Goal: Book appointment/travel/reservation

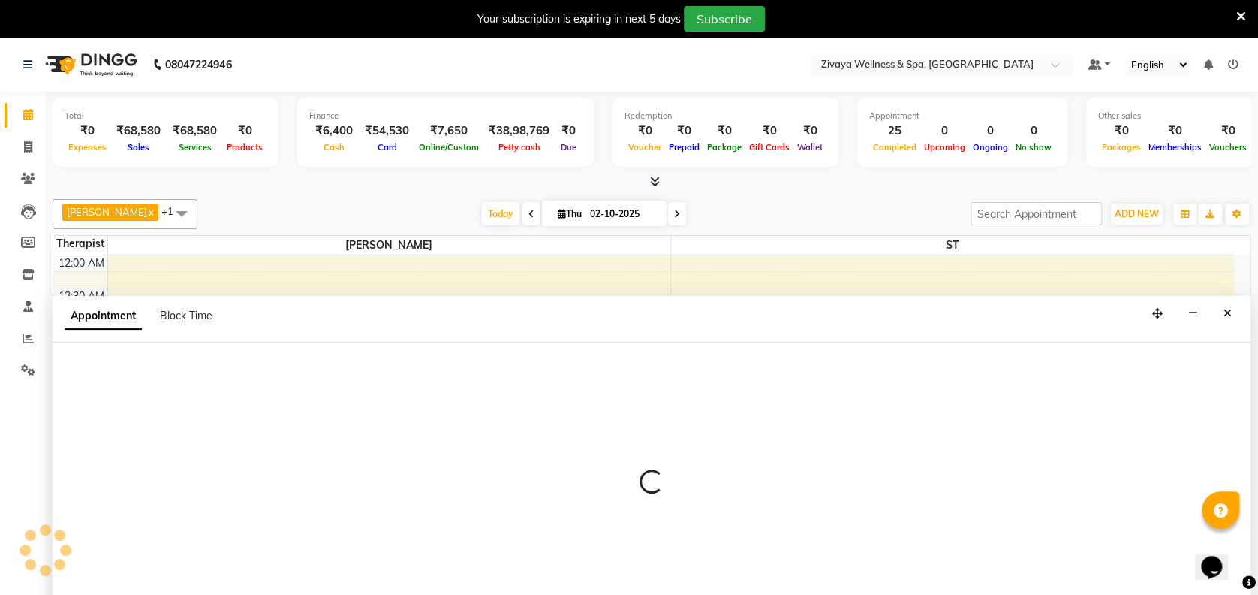
select select "62791"
select select "150"
select select "tentative"
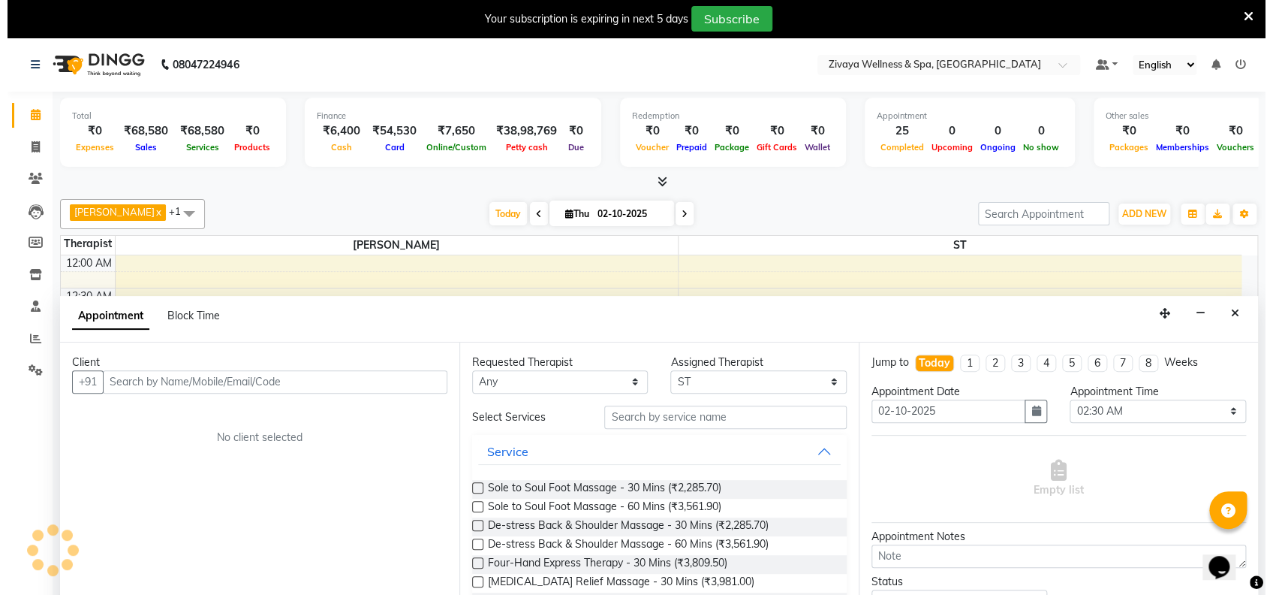
scroll to position [38, 0]
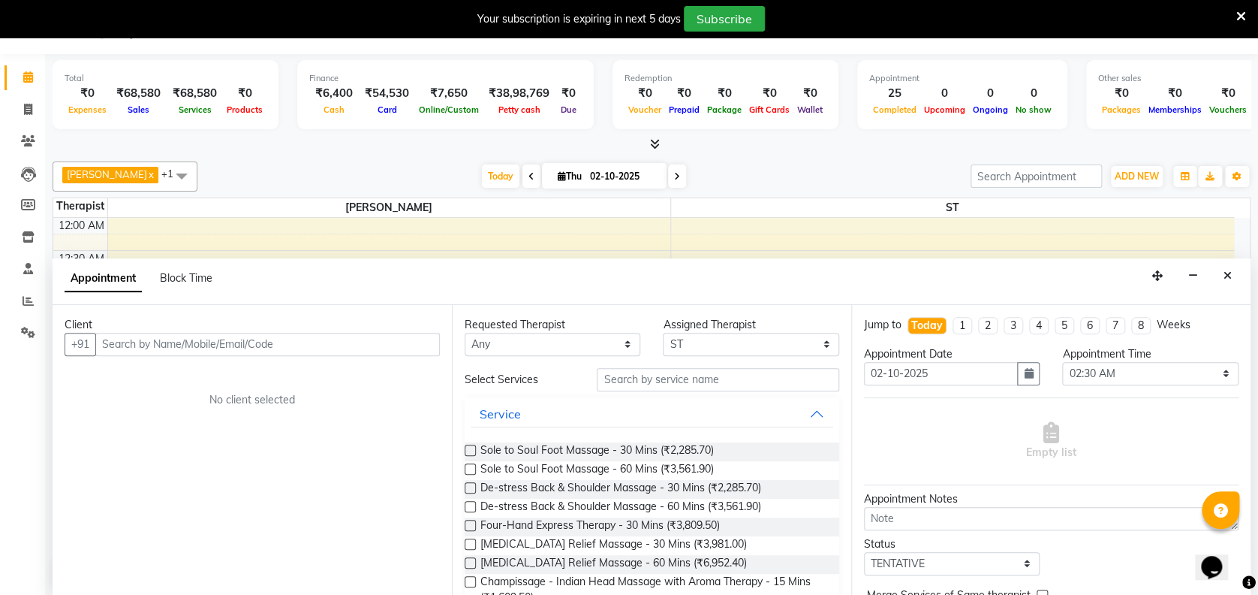
click at [358, 348] on input "text" at bounding box center [267, 344] width 345 height 23
type input "s"
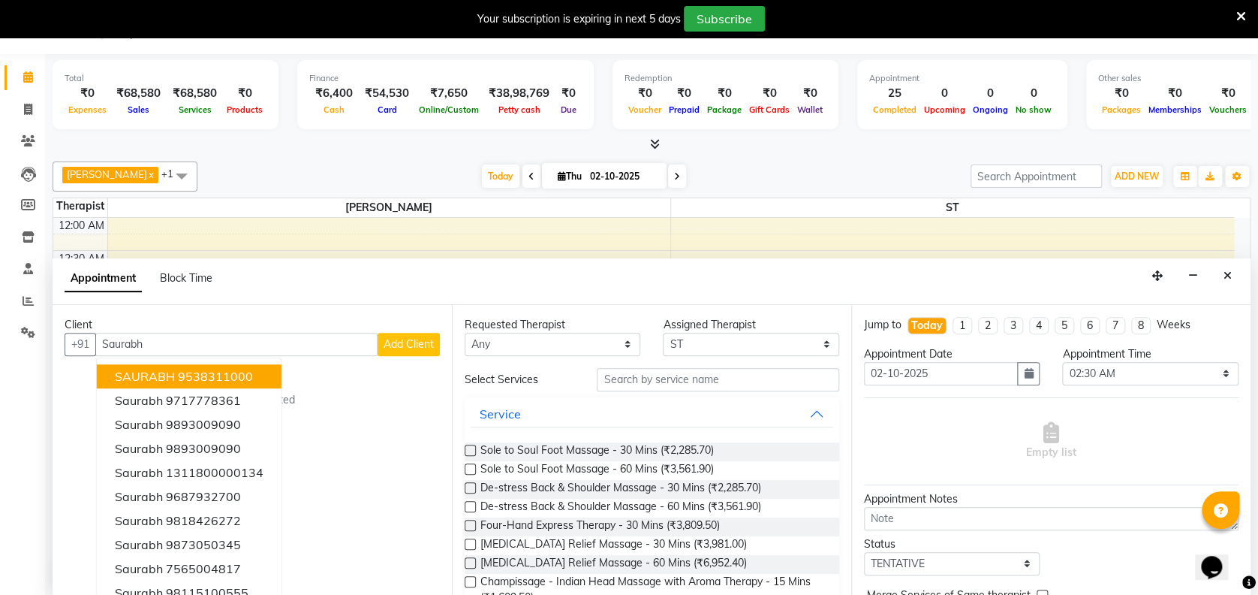
type input "Saurabh"
click at [414, 345] on span "Add Client" at bounding box center [409, 344] width 50 height 14
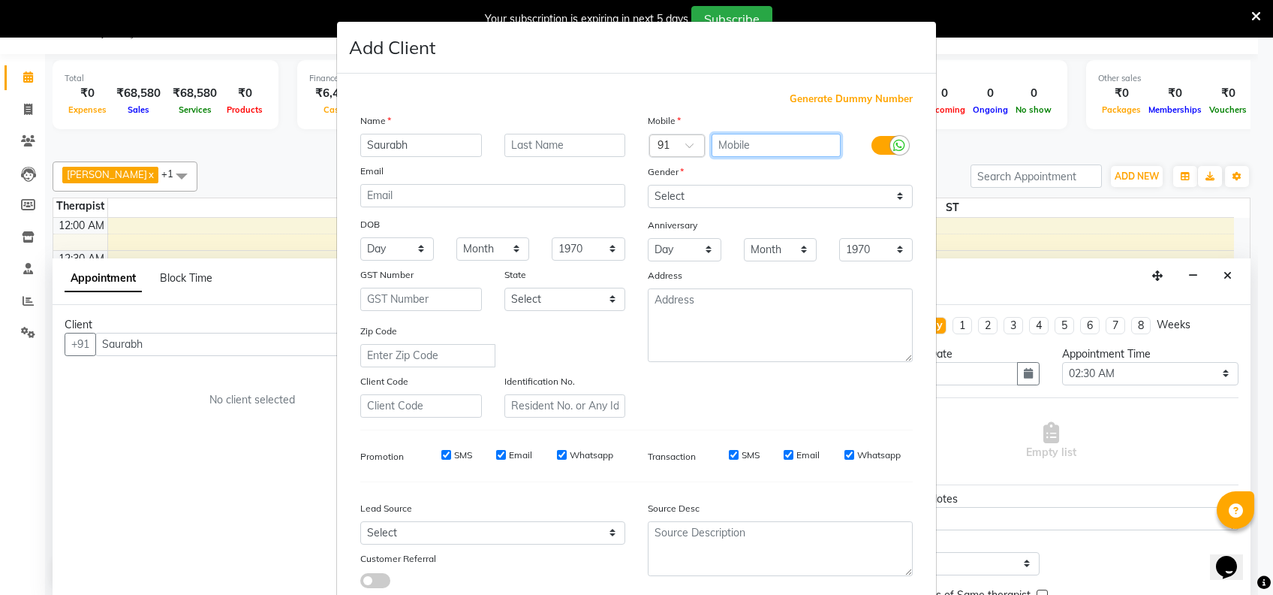
click at [788, 136] on input "text" at bounding box center [777, 145] width 130 height 23
type input "9879743336"
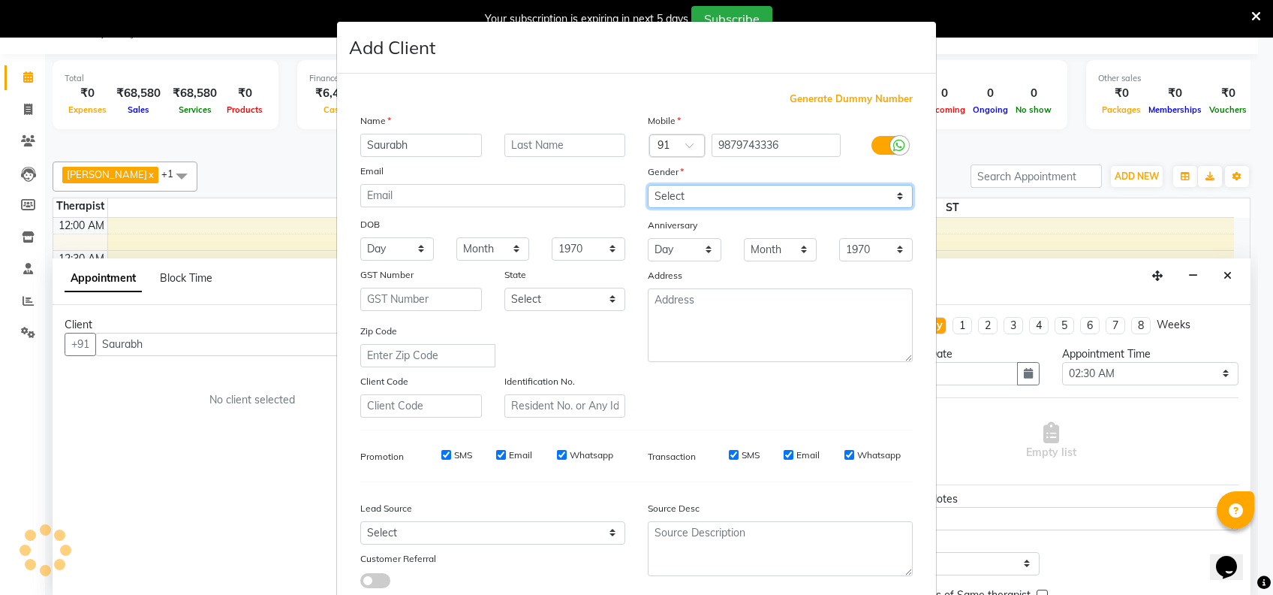
click at [789, 195] on select "Select [DEMOGRAPHIC_DATA] [DEMOGRAPHIC_DATA] Other Prefer Not To Say" at bounding box center [780, 196] width 265 height 23
select select "[DEMOGRAPHIC_DATA]"
click at [648, 185] on select "Select [DEMOGRAPHIC_DATA] [DEMOGRAPHIC_DATA] Other Prefer Not To Say" at bounding box center [780, 196] width 265 height 23
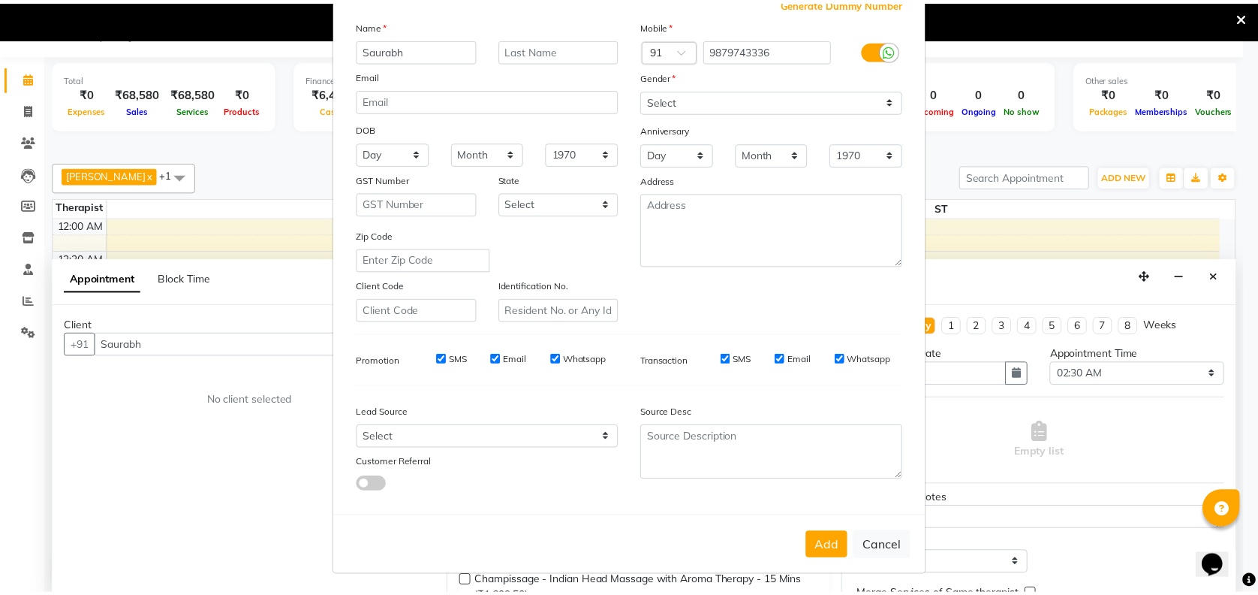
scroll to position [95, 0]
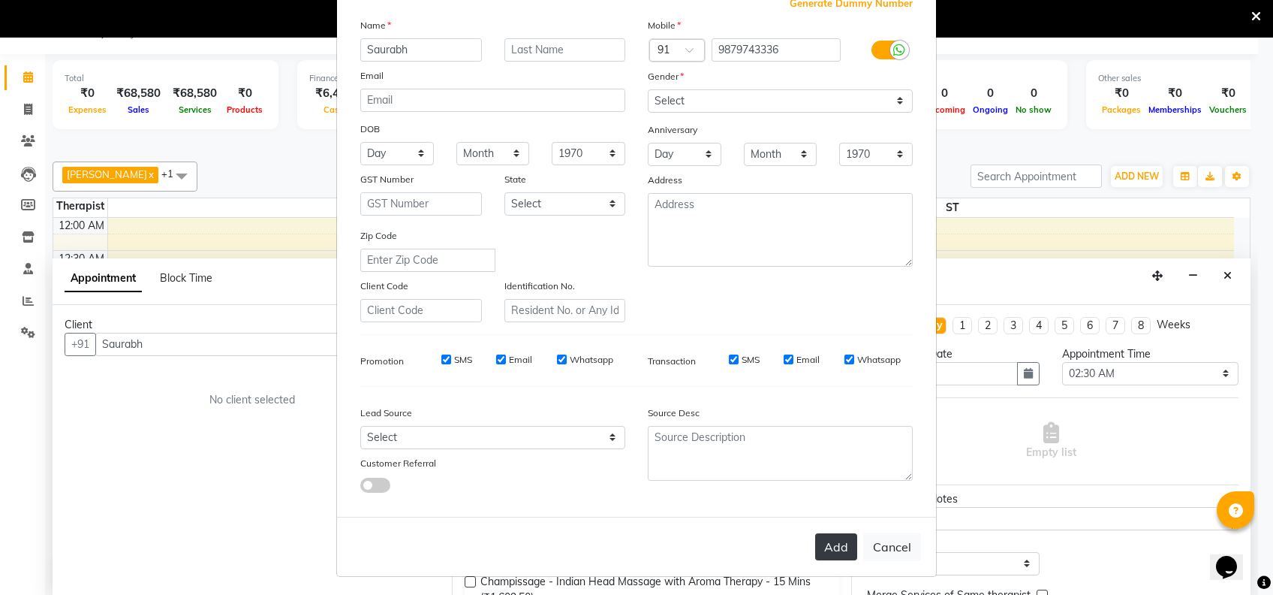
click at [835, 550] on button "Add" at bounding box center [836, 546] width 42 height 27
type input "9879743336"
select select
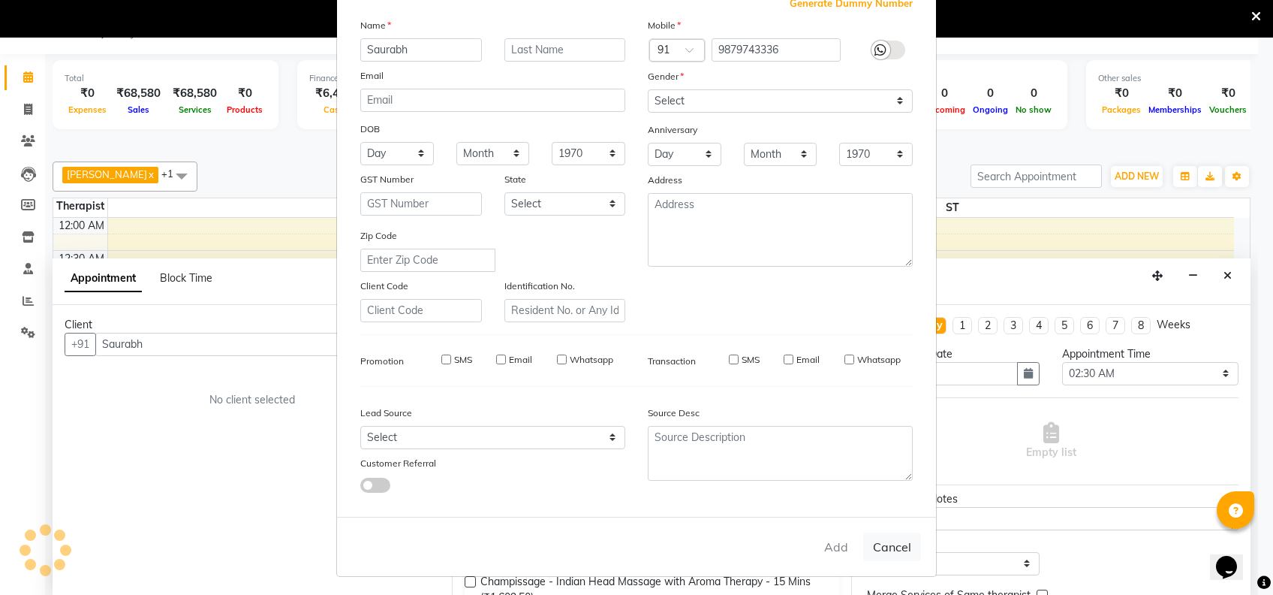
select select
checkbox input "false"
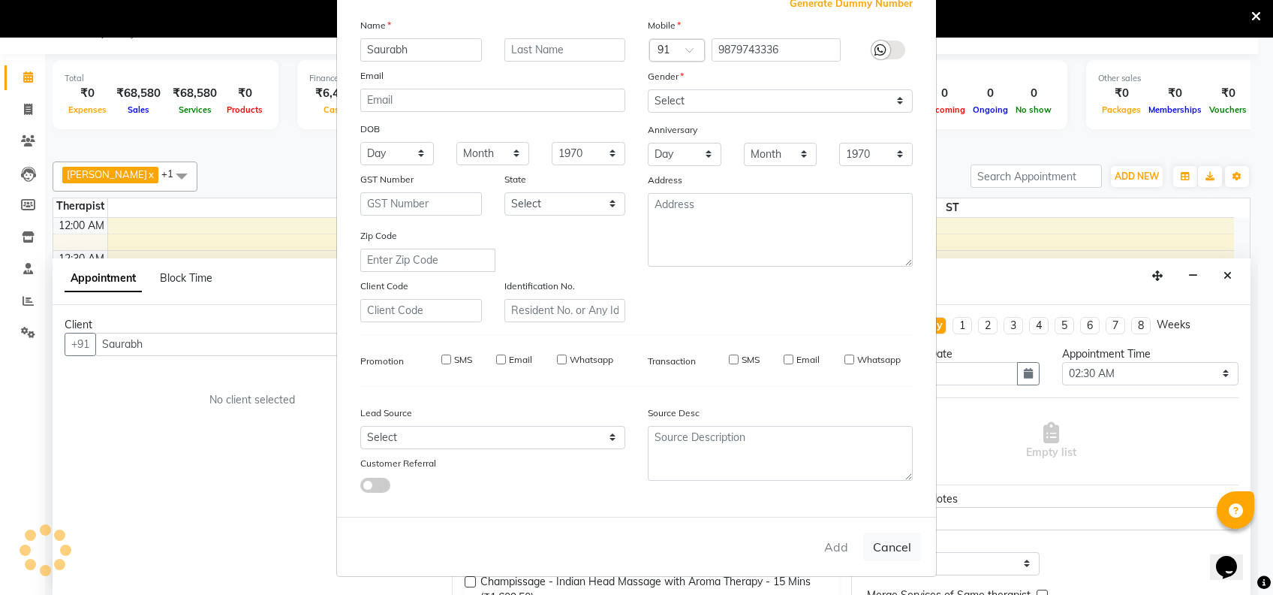
checkbox input "false"
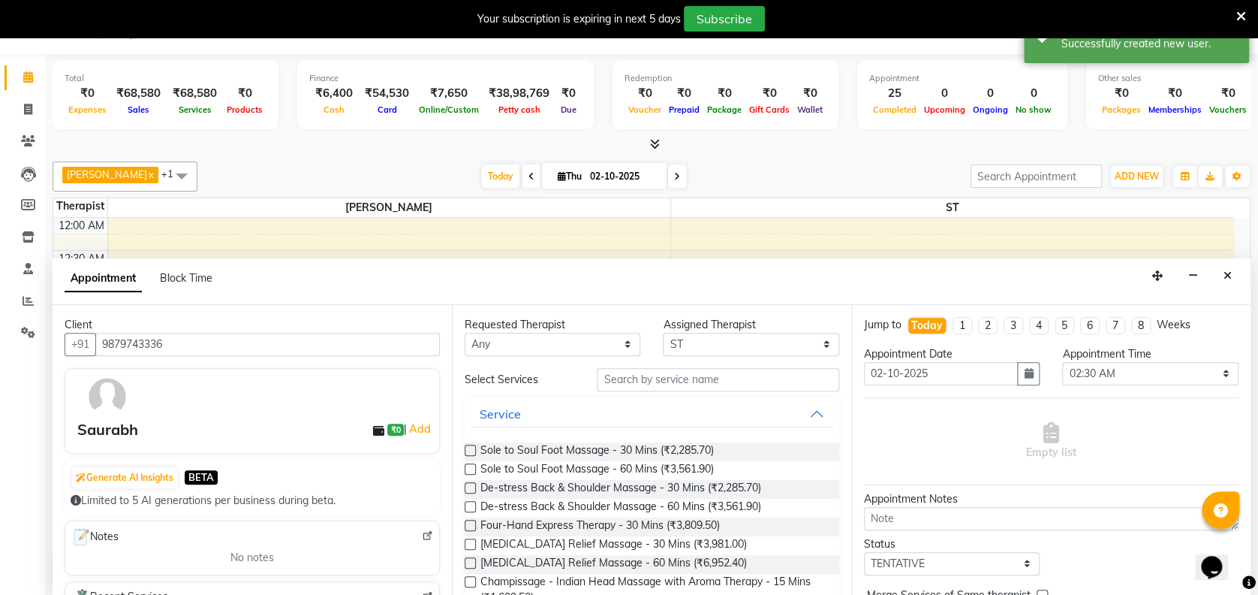
scroll to position [40, 0]
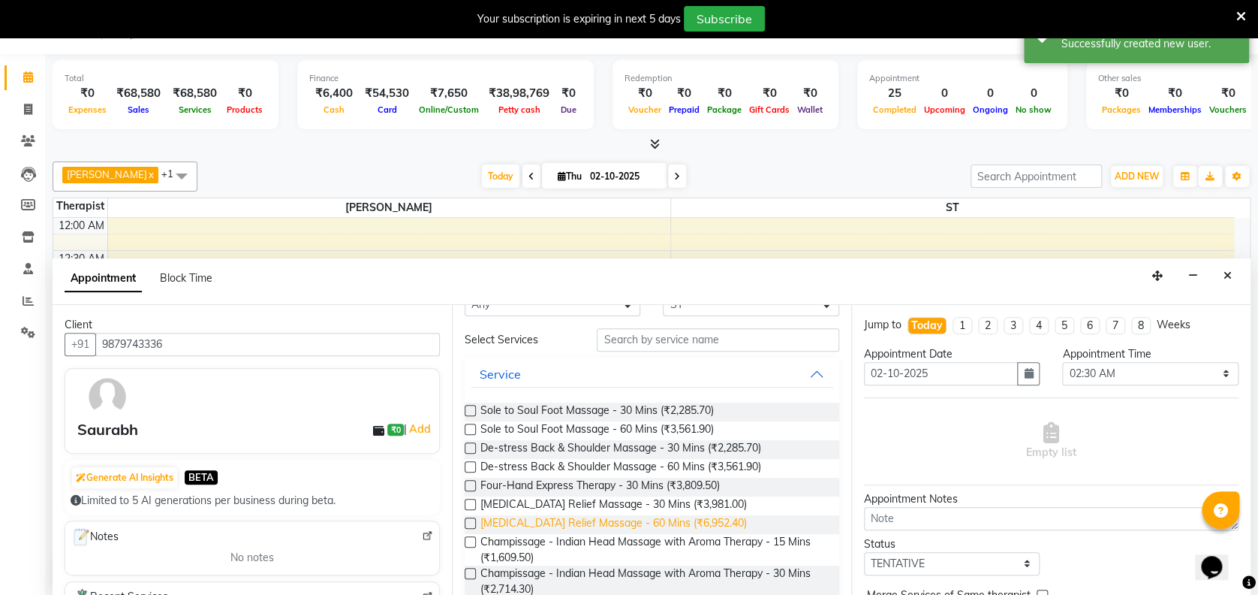
click at [649, 521] on span "[MEDICAL_DATA] Relief Massage - 60 Mins (₹6,952.40)" at bounding box center [614, 524] width 267 height 19
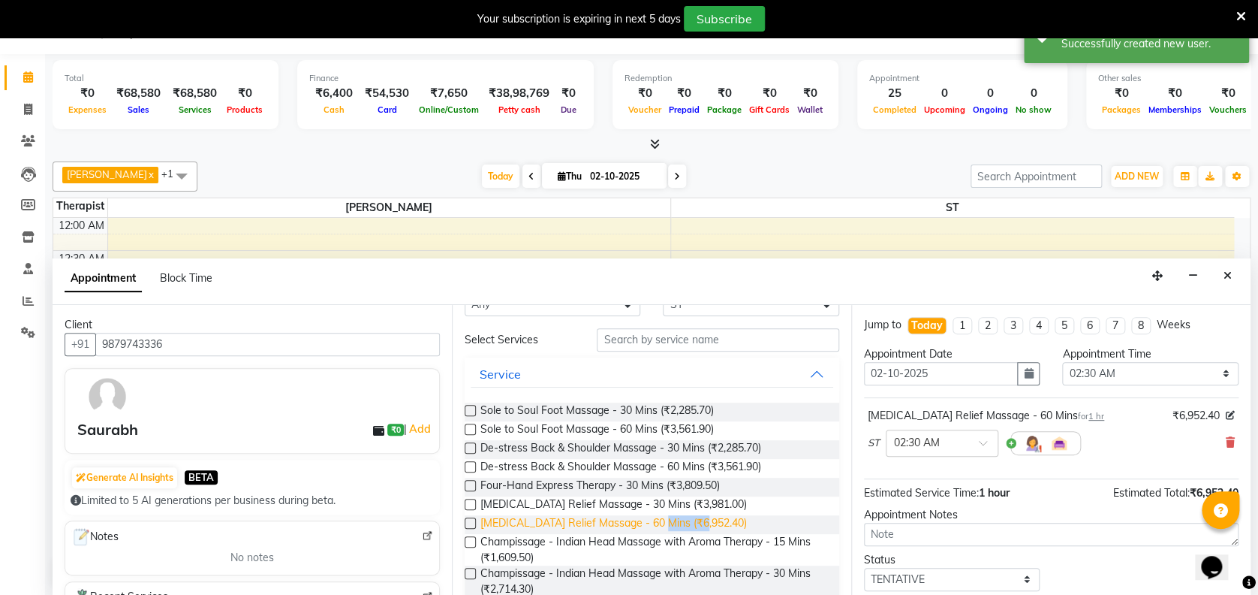
click at [649, 521] on span "[MEDICAL_DATA] Relief Massage - 60 Mins (₹6,952.40)" at bounding box center [614, 524] width 267 height 19
checkbox input "false"
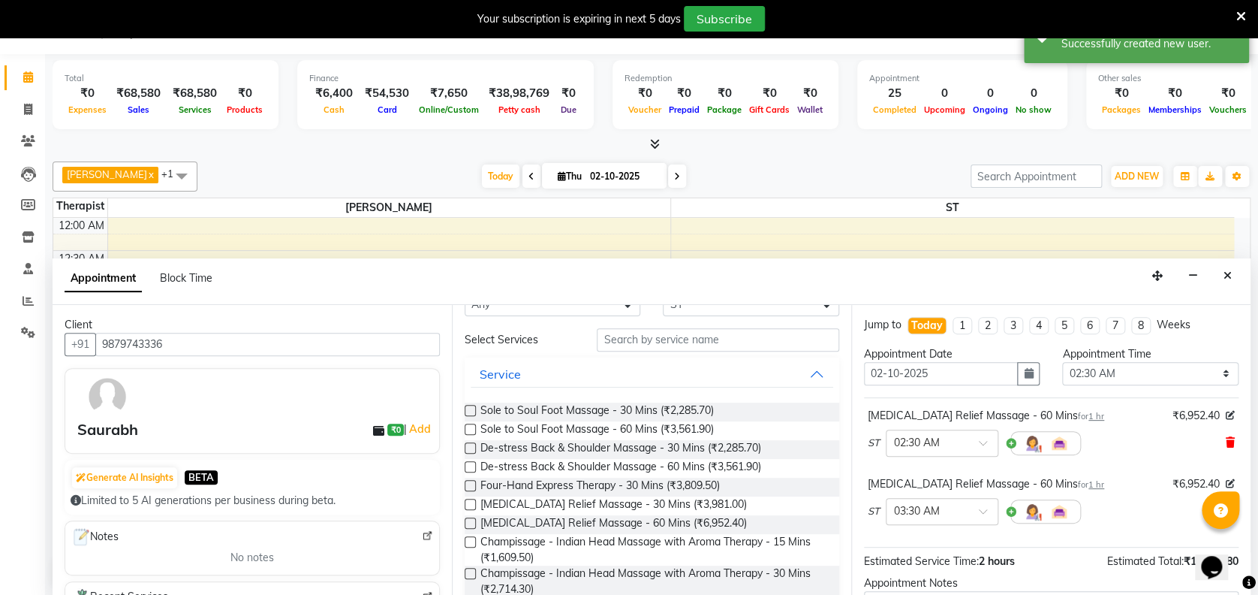
click at [1226, 437] on icon at bounding box center [1230, 442] width 9 height 11
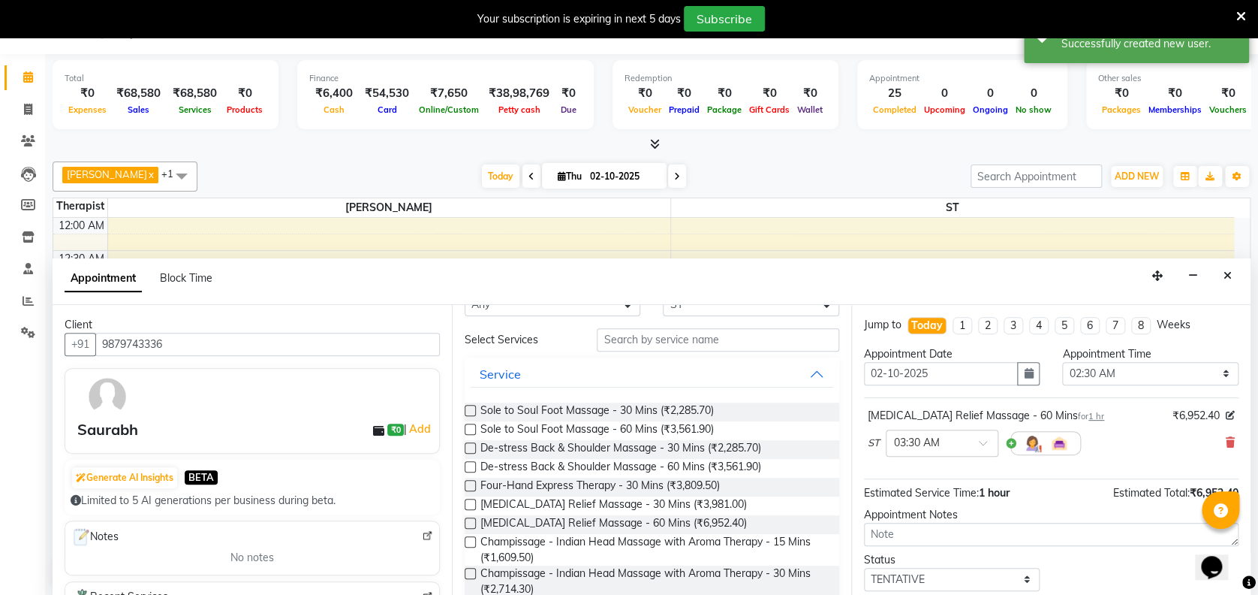
scroll to position [89, 0]
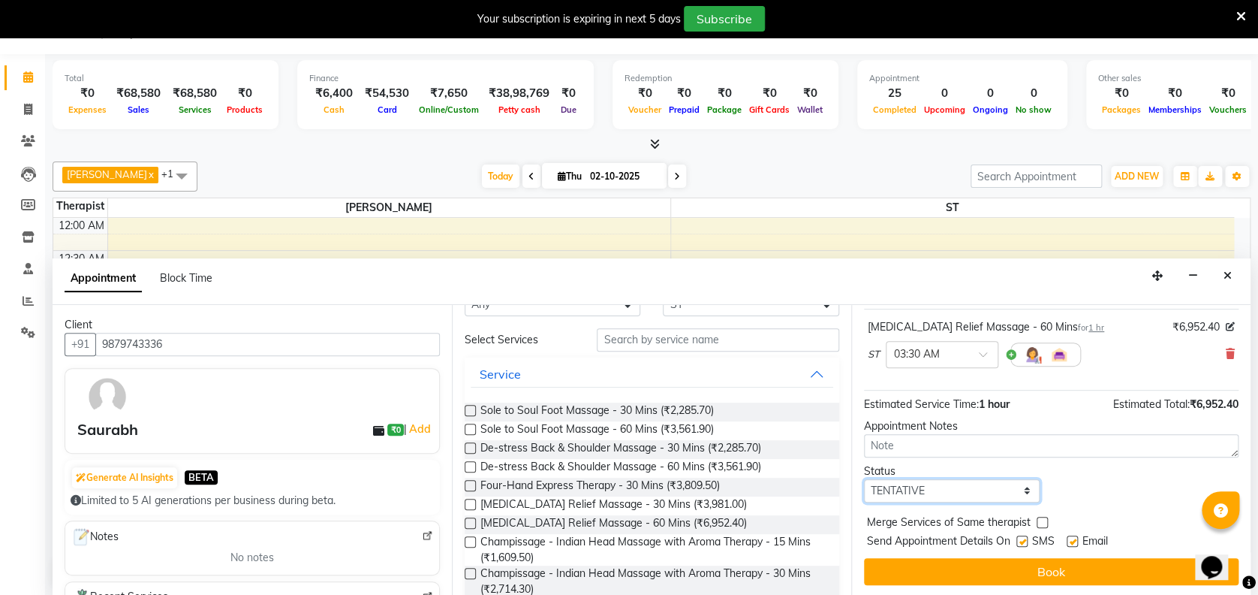
click at [981, 488] on select "Select TENTATIVE CONFIRM CHECK-IN UPCOMING" at bounding box center [952, 490] width 176 height 23
select select "confirm booking"
click at [864, 479] on select "Select TENTATIVE CONFIRM CHECK-IN UPCOMING" at bounding box center [952, 490] width 176 height 23
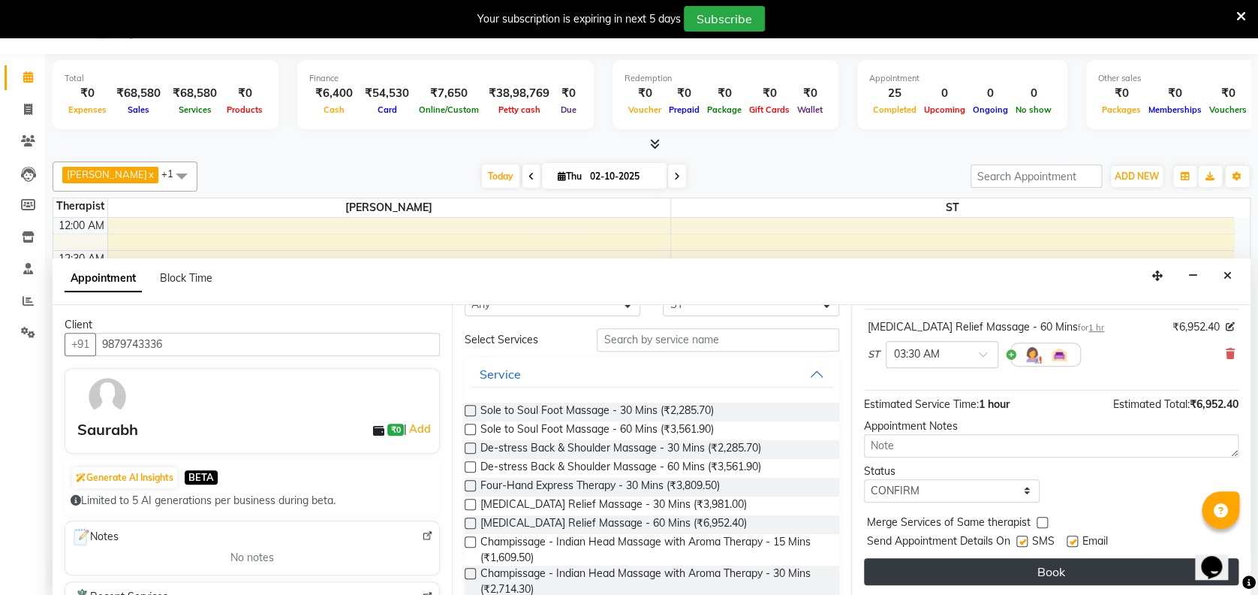
click at [1026, 567] on button "Book" at bounding box center [1051, 571] width 375 height 27
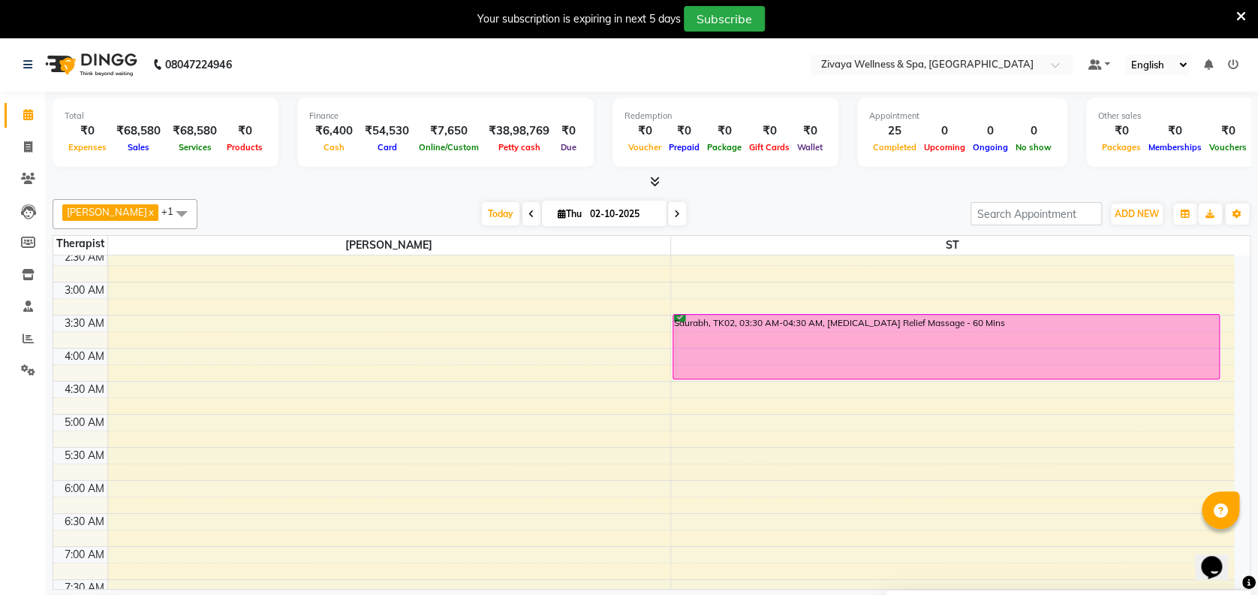
scroll to position [131, 0]
